Goal: Transaction & Acquisition: Purchase product/service

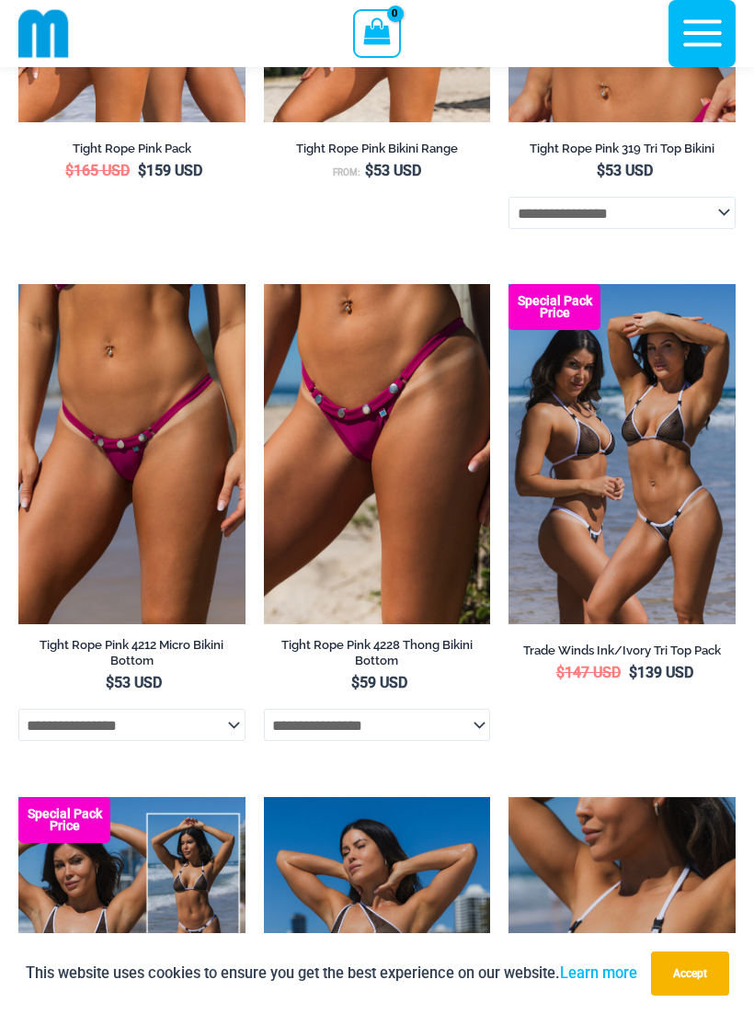
scroll to position [903, 0]
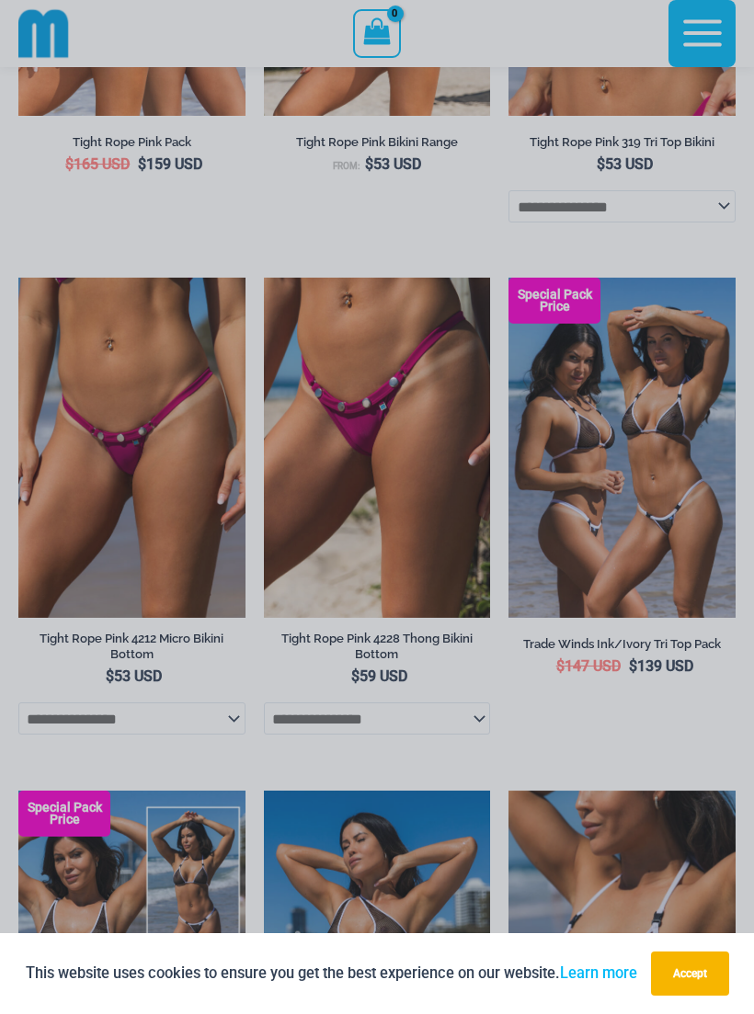
click at [701, 987] on button "Accept" at bounding box center [690, 973] width 78 height 44
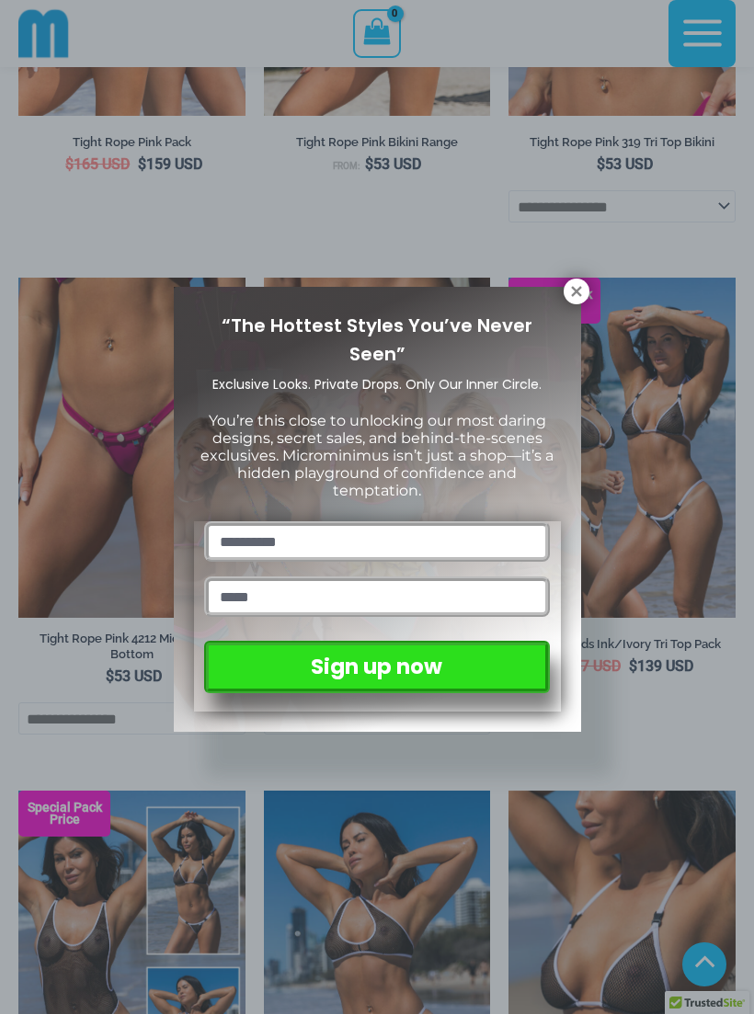
click at [590, 285] on div "“The Hottest Styles You’ve Never Seen” Exclusive Looks. Private Drops. Only Our…" at bounding box center [377, 507] width 754 height 1014
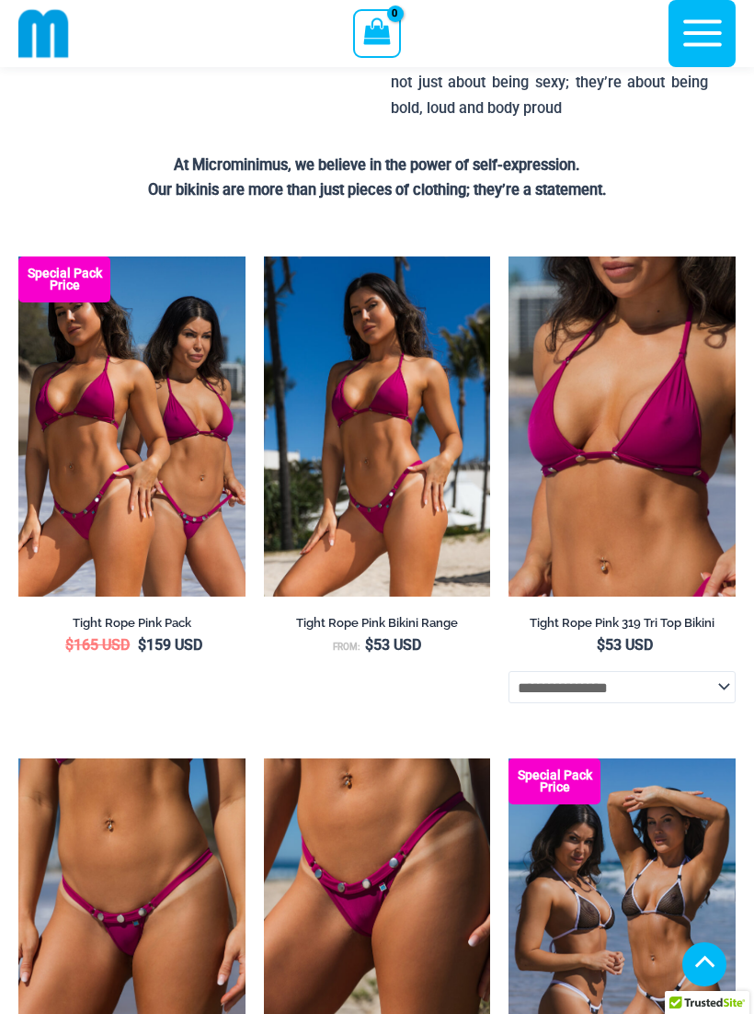
scroll to position [0, 0]
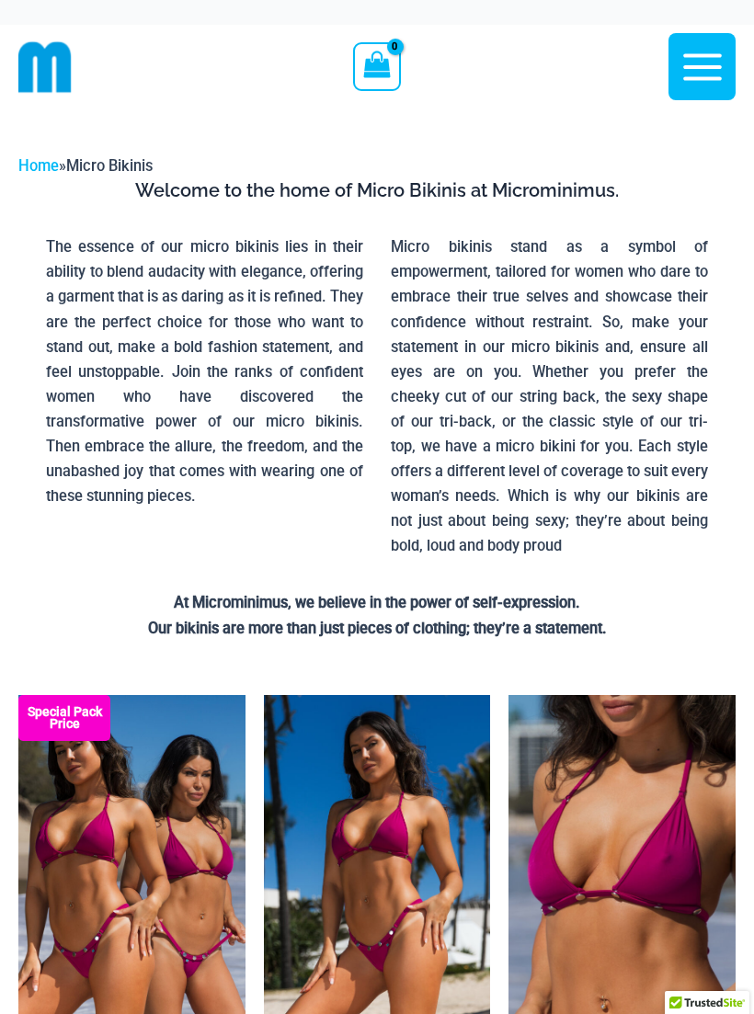
click at [707, 73] on icon "button" at bounding box center [702, 67] width 46 height 46
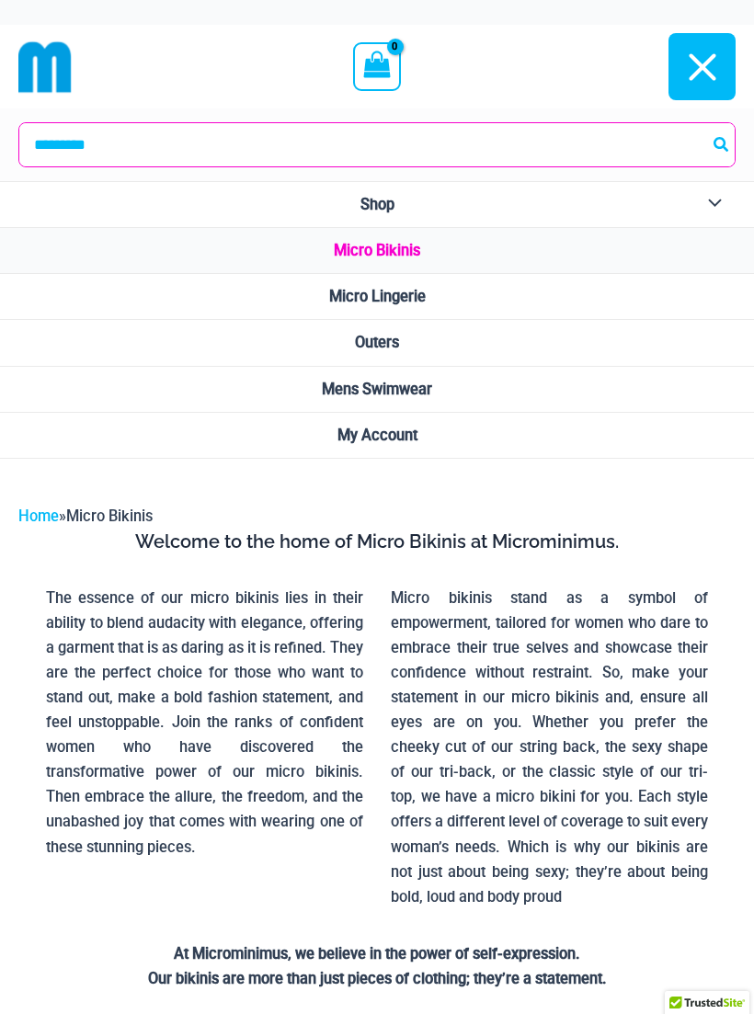
click at [425, 294] on span "Micro Lingerie" at bounding box center [377, 296] width 97 height 17
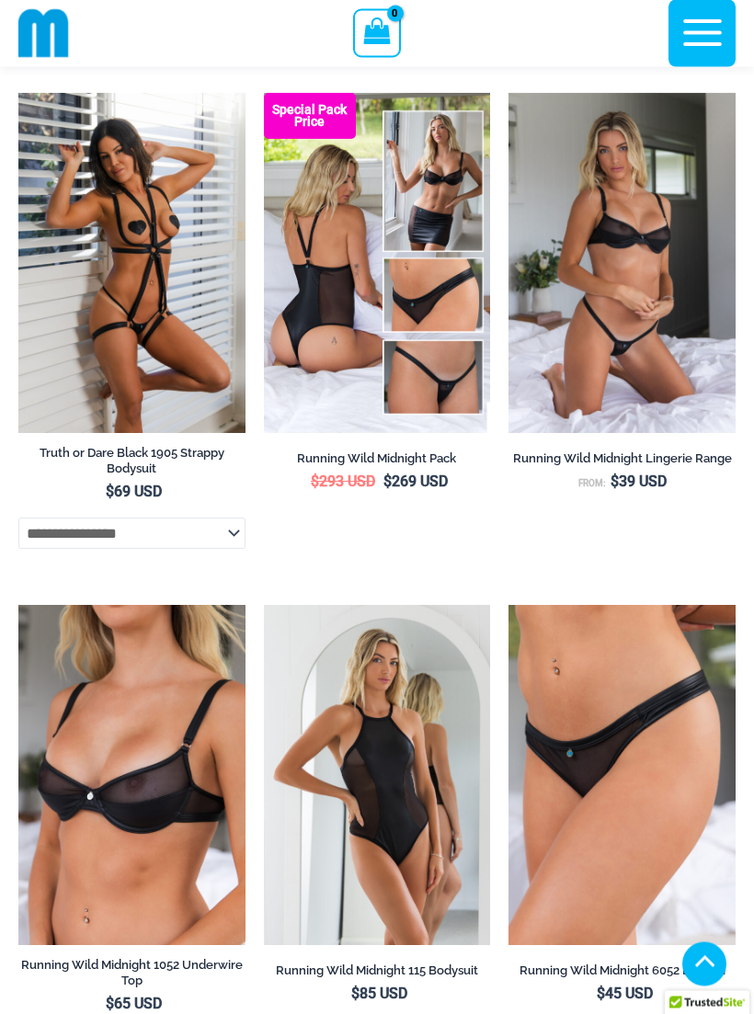
scroll to position [1709, 0]
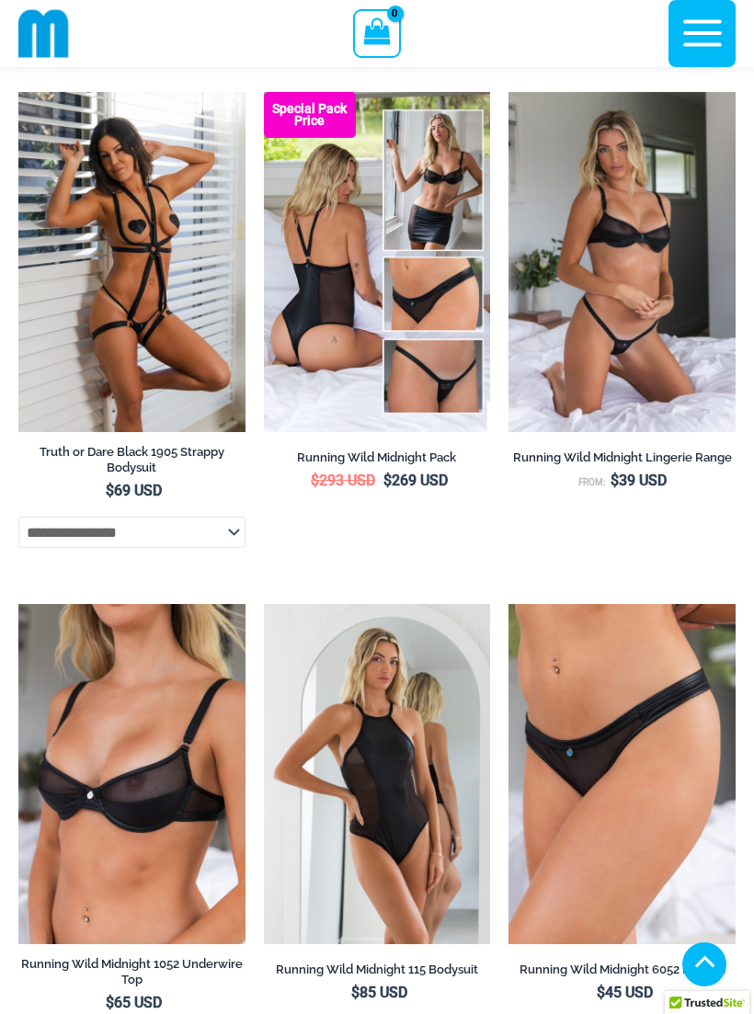
click at [508, 92] on img at bounding box center [508, 92] width 0 height 0
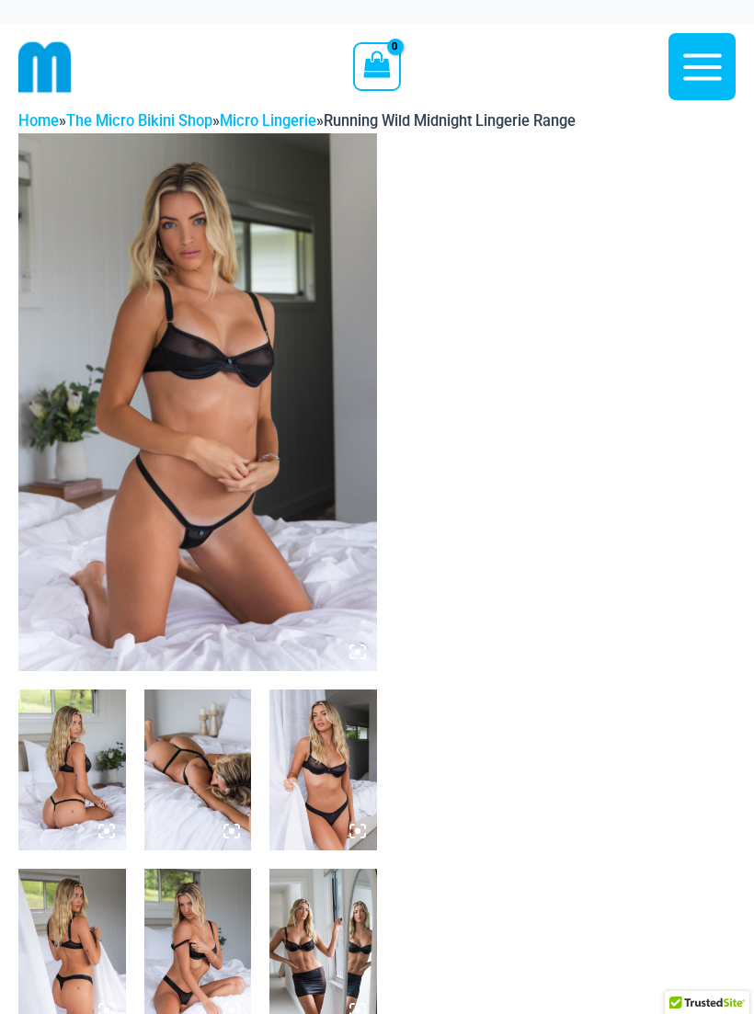
click at [186, 237] on img at bounding box center [197, 402] width 359 height 538
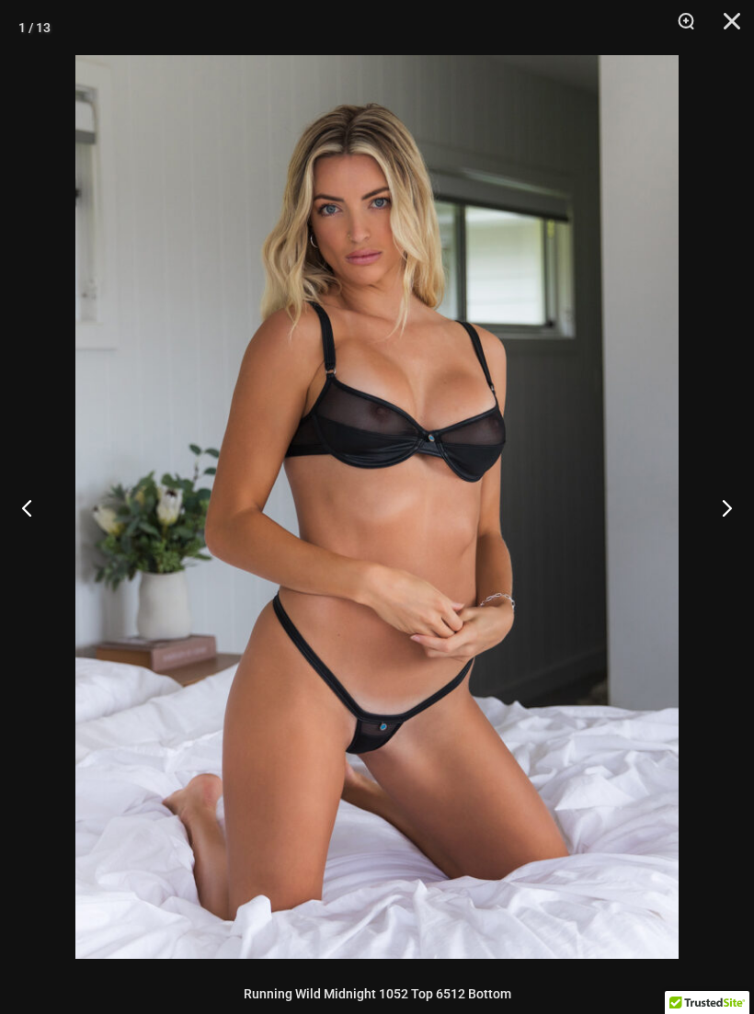
click at [728, 507] on button "Next" at bounding box center [719, 507] width 69 height 92
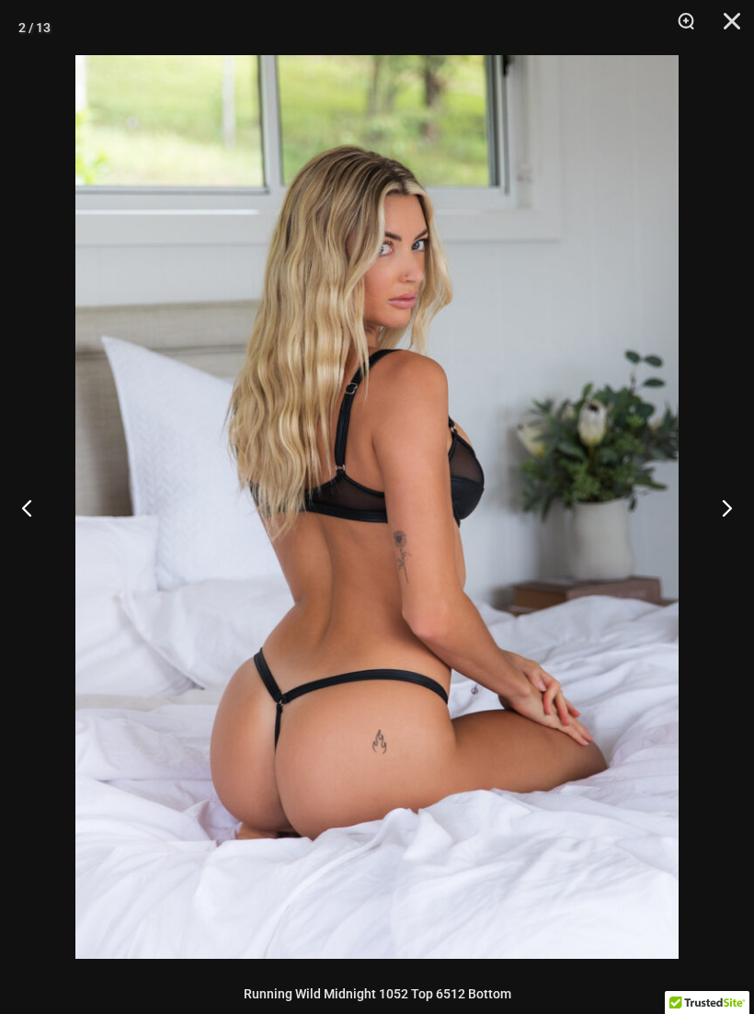
click at [727, 504] on button "Next" at bounding box center [719, 507] width 69 height 92
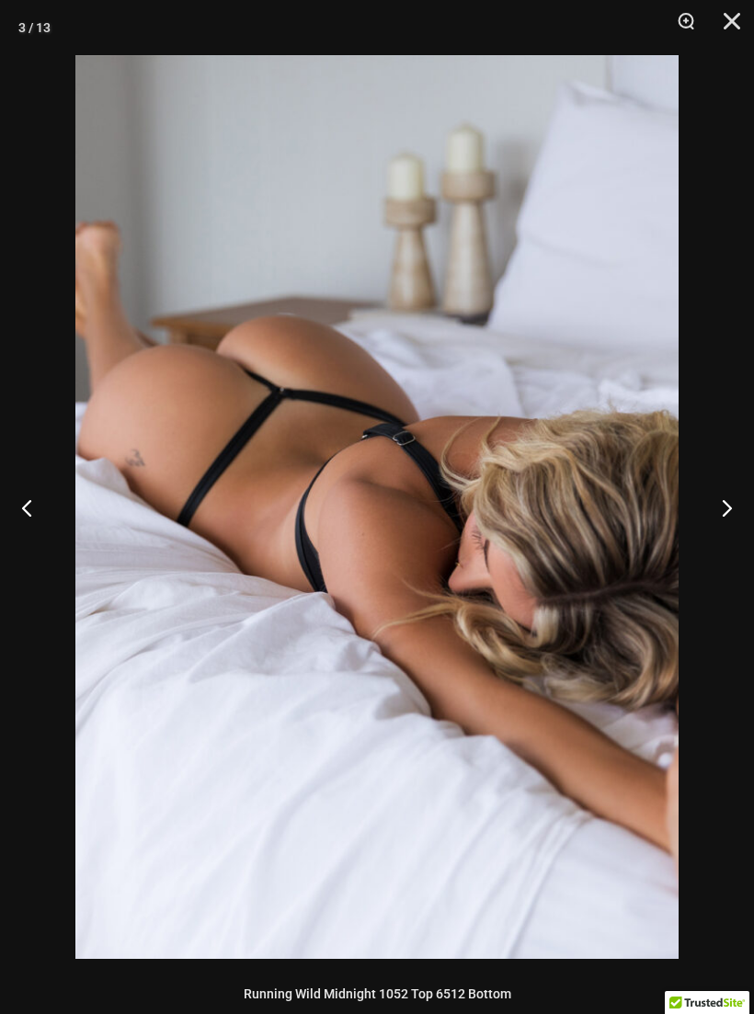
click at [728, 504] on button "Next" at bounding box center [719, 507] width 69 height 92
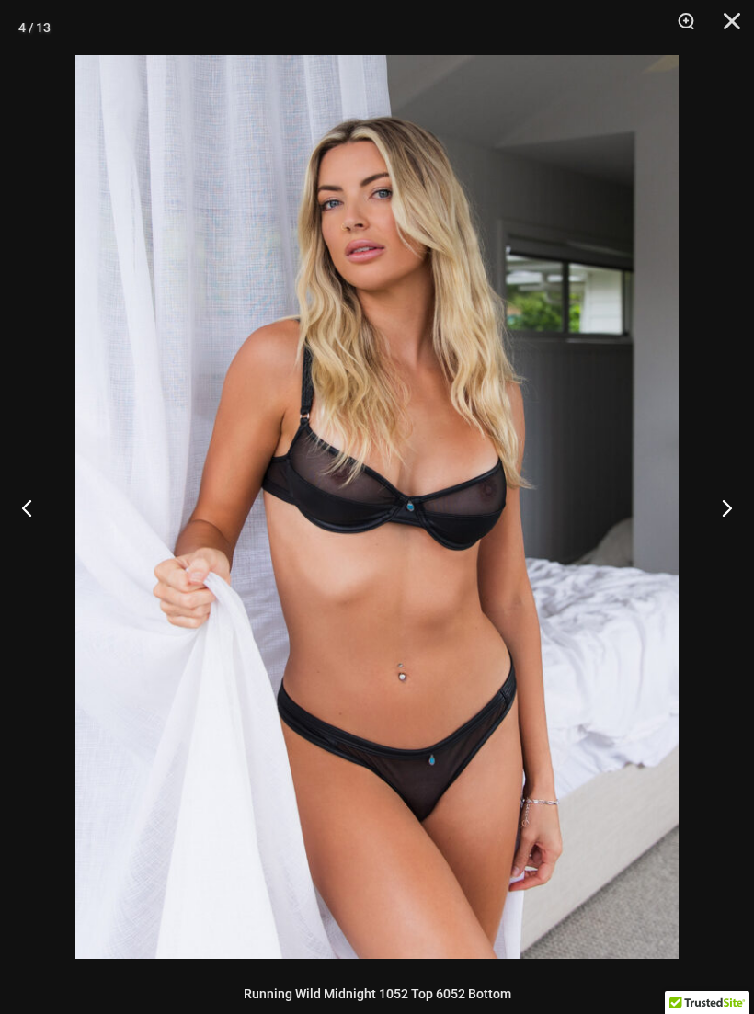
click at [727, 504] on button "Next" at bounding box center [719, 507] width 69 height 92
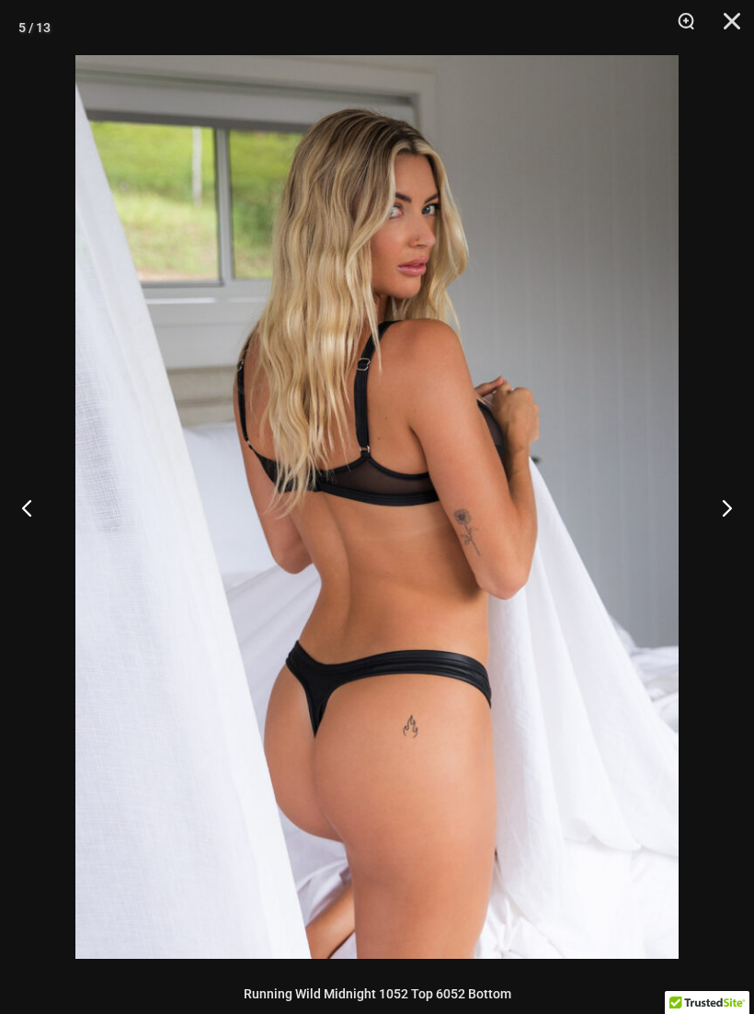
click at [726, 503] on button "Next" at bounding box center [719, 507] width 69 height 92
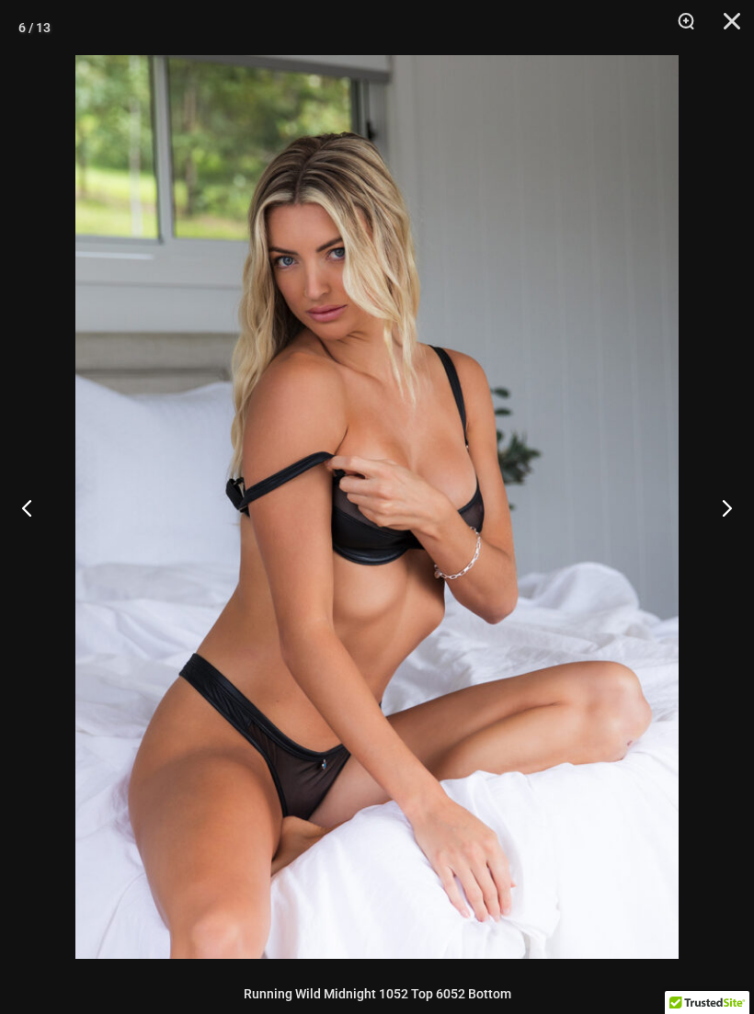
click at [726, 503] on button "Next" at bounding box center [719, 507] width 69 height 92
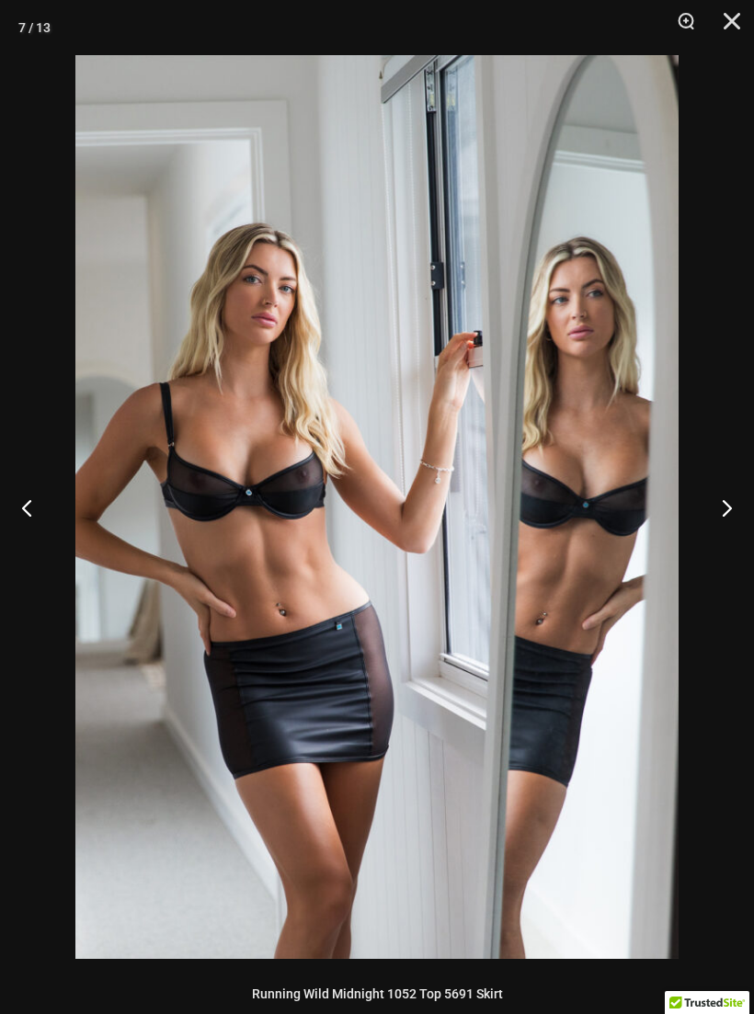
click at [726, 503] on button "Next" at bounding box center [719, 507] width 69 height 92
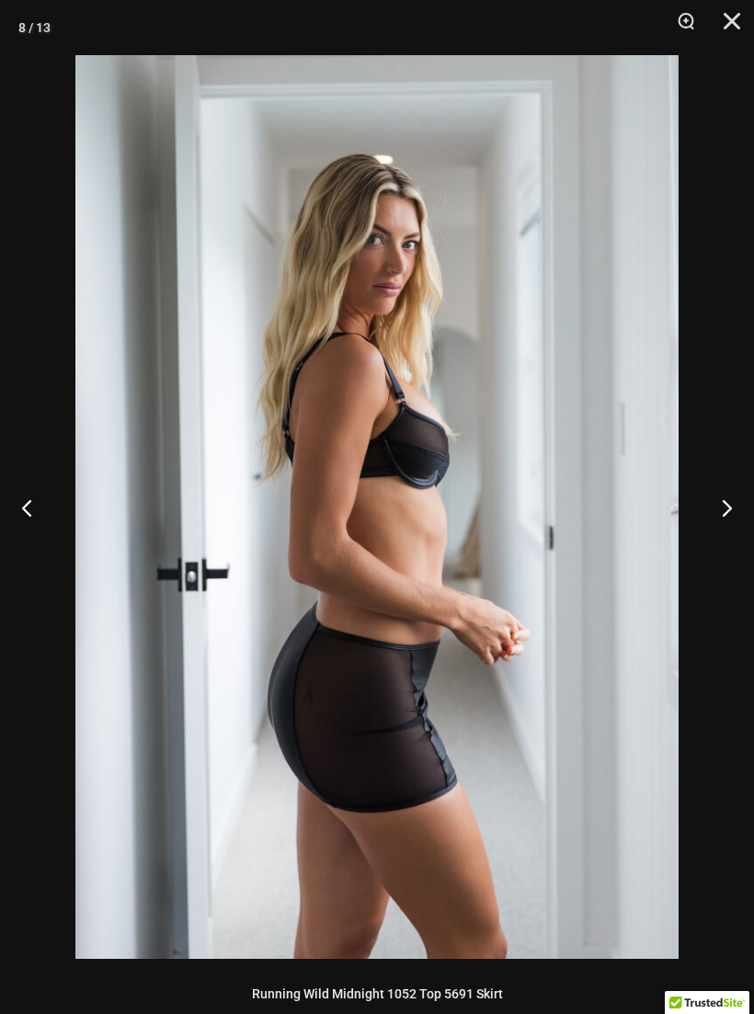
click at [727, 502] on button "Next" at bounding box center [719, 507] width 69 height 92
